Goal: Information Seeking & Learning: Learn about a topic

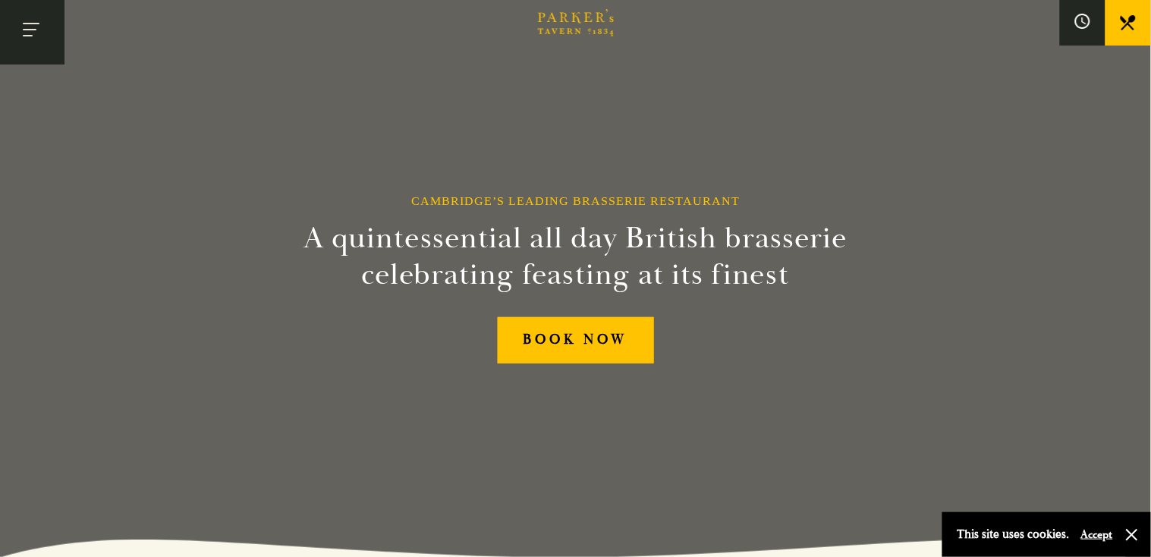
click at [22, 30] on button "Toggle navigation" at bounding box center [32, 32] width 64 height 64
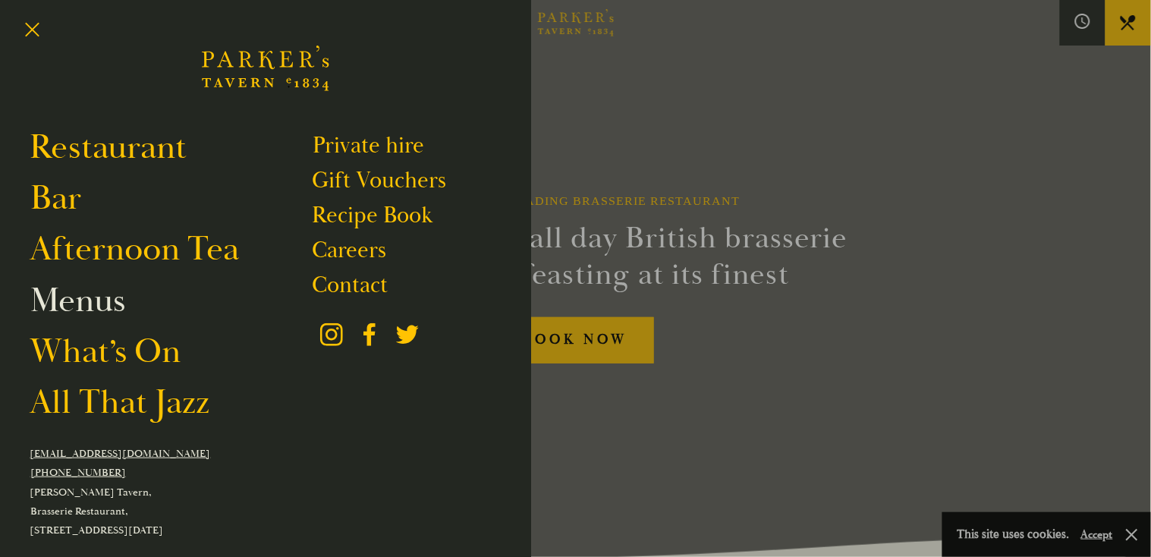
click at [88, 309] on link "Menus" at bounding box center [77, 300] width 95 height 42
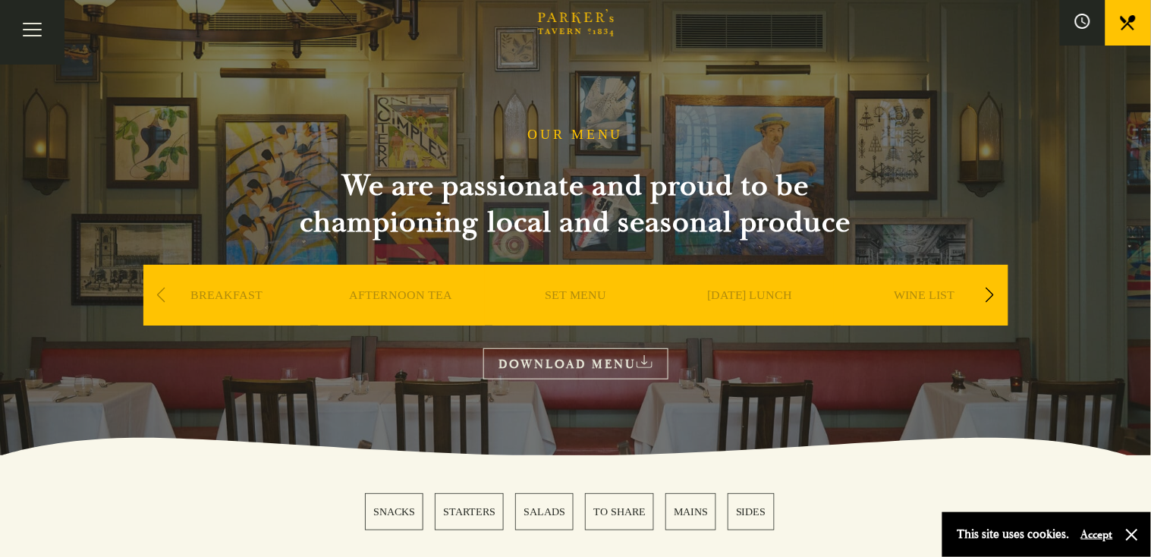
click at [697, 502] on link "MAINS" at bounding box center [690, 511] width 51 height 37
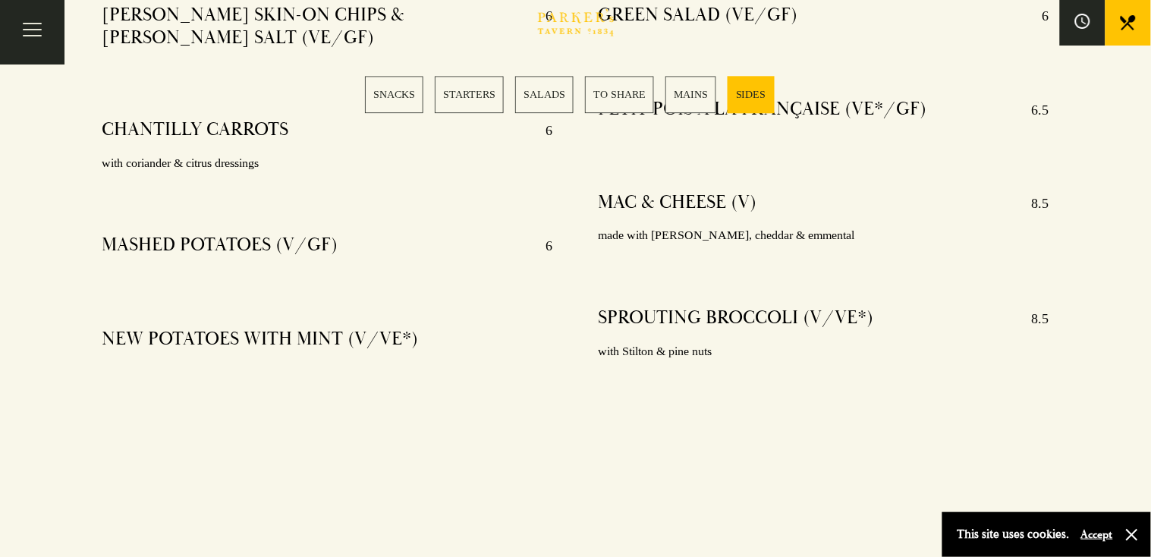
scroll to position [3927, 0]
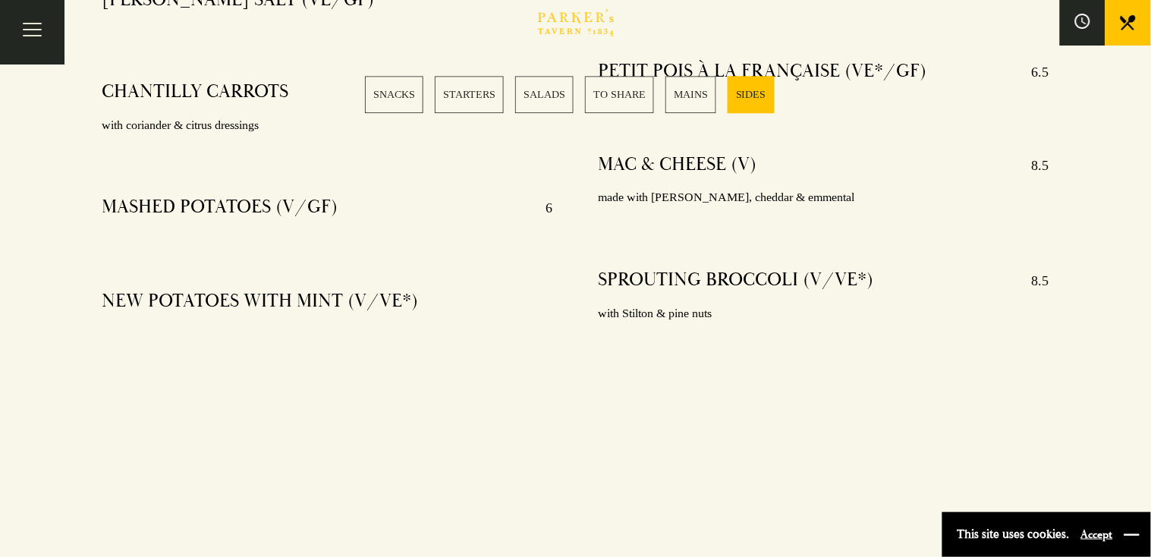
click at [1135, 538] on button "button" at bounding box center [1131, 534] width 15 height 15
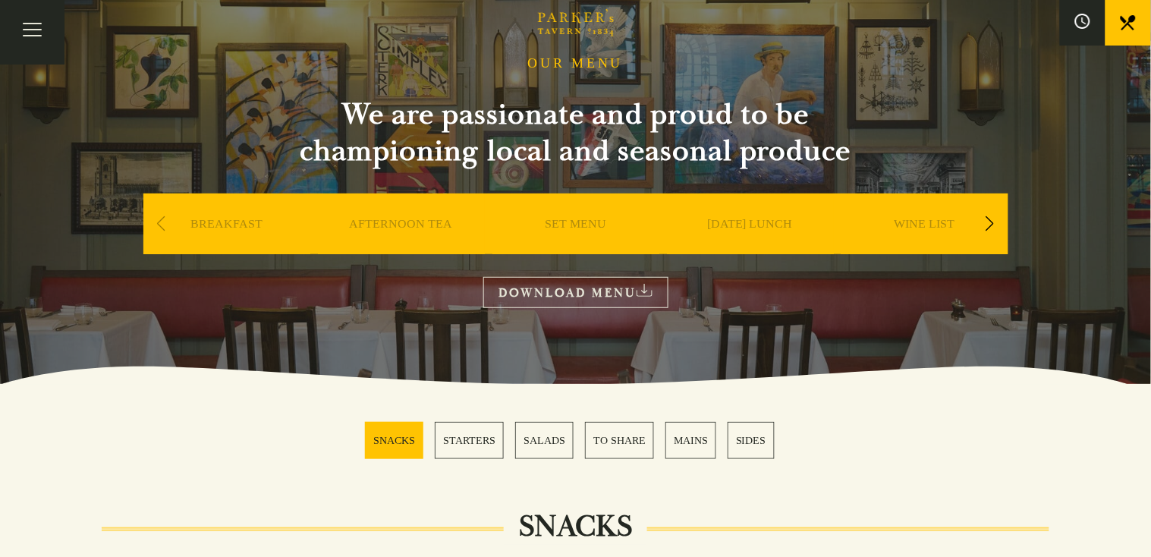
scroll to position [18, 0]
